Goal: Use online tool/utility: Utilize a website feature to perform a specific function

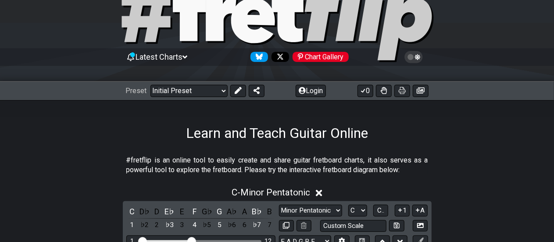
scroll to position [37, 0]
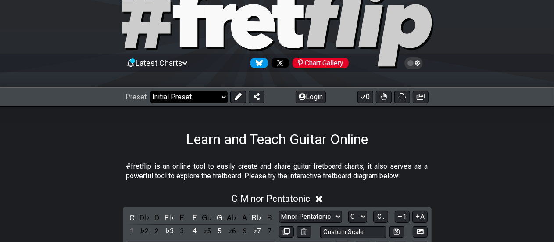
click at [204, 94] on select "Welcome to #fretflip! Initial Preset Custom Preset Minor Pentatonic Major Penta…" at bounding box center [189, 97] width 77 height 12
click at [151, 91] on select "Welcome to #fretflip! Initial Preset Custom Preset Minor Pentatonic Major Penta…" at bounding box center [189, 97] width 77 height 12
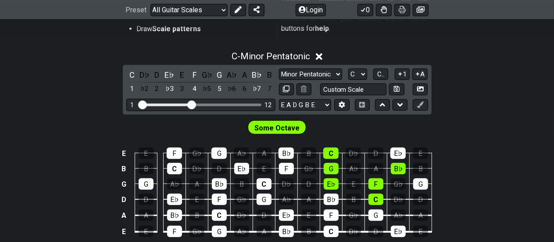
scroll to position [225, 0]
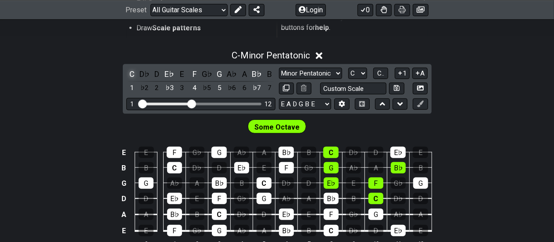
click at [132, 72] on div "C" at bounding box center [131, 74] width 11 height 12
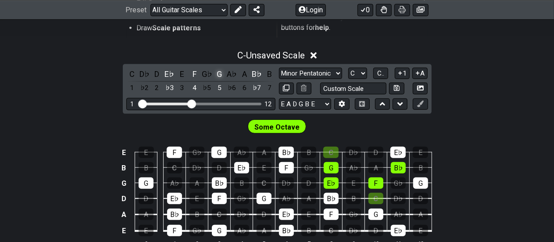
click at [222, 76] on div "G" at bounding box center [219, 74] width 11 height 12
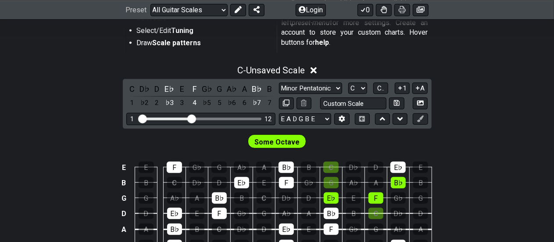
scroll to position [209, 0]
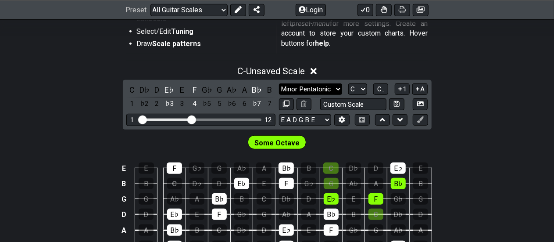
click at [321, 91] on select "Minor Pentatonic Root Minor Pentatonic Major Pentatonic Minor Blues Major Blues…" at bounding box center [310, 89] width 63 height 12
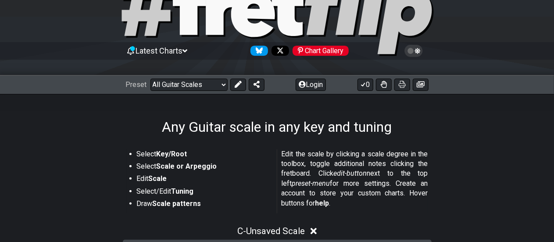
scroll to position [49, 0]
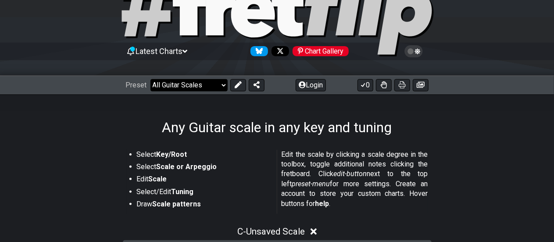
click at [199, 83] on select "Welcome to #fretflip! Initial Preset Custom Preset Minor Pentatonic Major Penta…" at bounding box center [189, 85] width 77 height 12
click at [151, 79] on select "Welcome to #fretflip! Initial Preset Custom Preset Minor Pentatonic Major Penta…" at bounding box center [189, 85] width 77 height 12
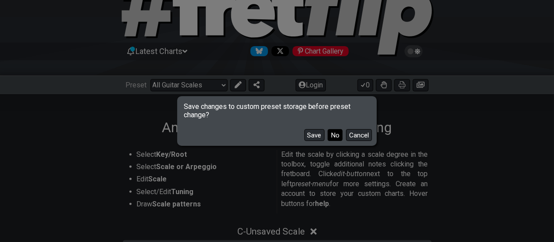
click at [336, 136] on button "No" at bounding box center [335, 135] width 15 height 12
select select "/minor-pentatonic"
select select "C"
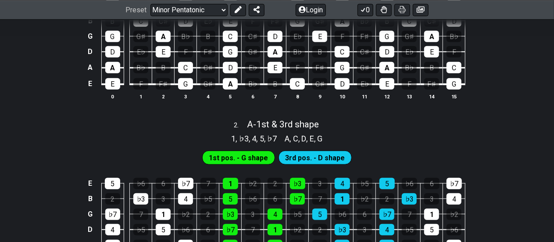
scroll to position [292, 0]
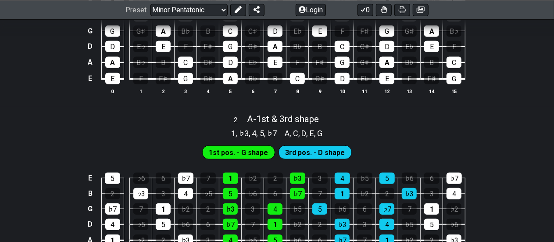
click at [241, 150] on span "1st pos. - G shape" at bounding box center [238, 152] width 59 height 13
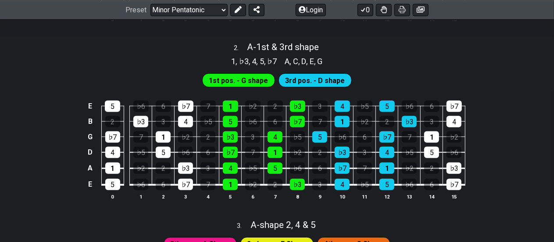
scroll to position [370, 0]
